Goal: Information Seeking & Learning: Learn about a topic

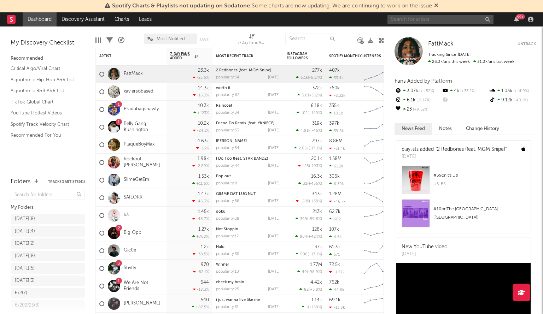
click at [430, 19] on input "text" at bounding box center [440, 19] width 106 height 9
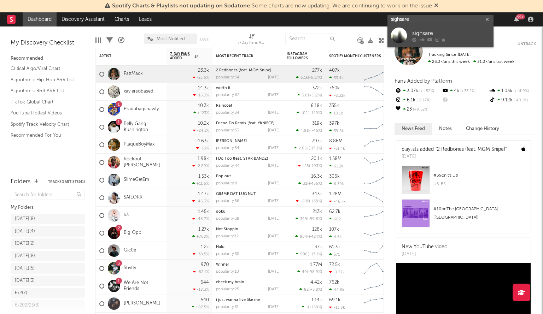
type input "sighsare"
click at [409, 34] on link "sighsare" at bounding box center [440, 35] width 106 height 23
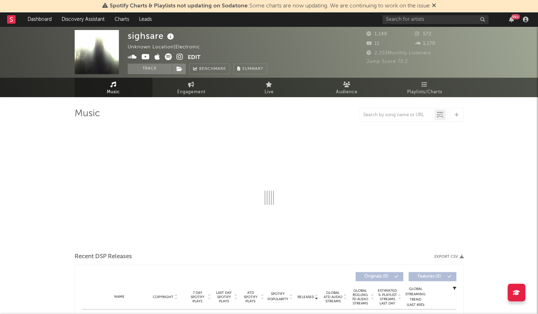
select select "6m"
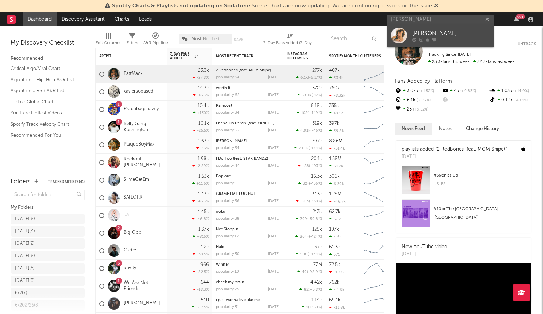
type input "camille black"
click at [398, 30] on div at bounding box center [399, 36] width 16 height 16
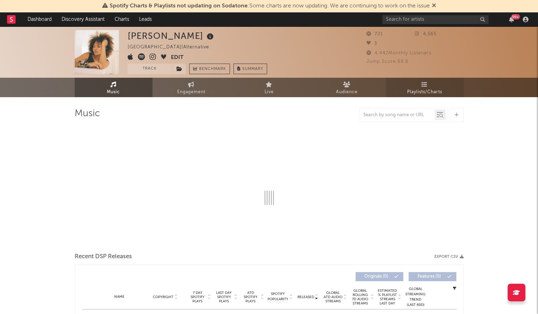
click at [416, 81] on link "Playlists/Charts" at bounding box center [425, 87] width 78 height 19
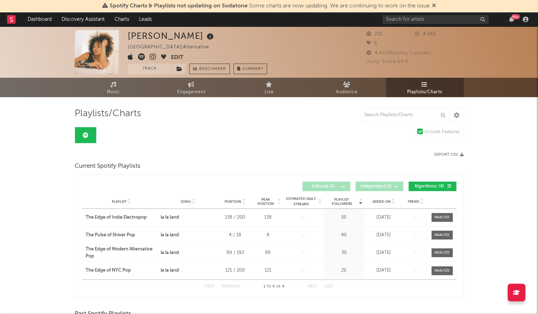
click at [112, 71] on img at bounding box center [97, 52] width 44 height 44
click at [109, 89] on span "Music" at bounding box center [113, 92] width 13 height 8
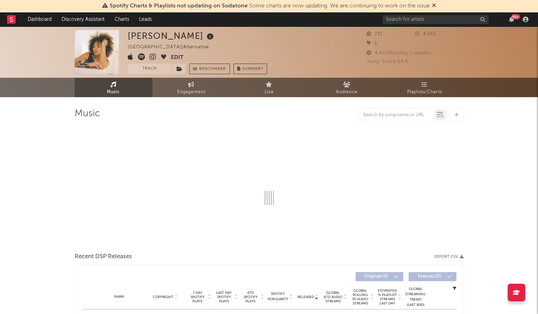
select select "6m"
